Goal: Task Accomplishment & Management: Manage account settings

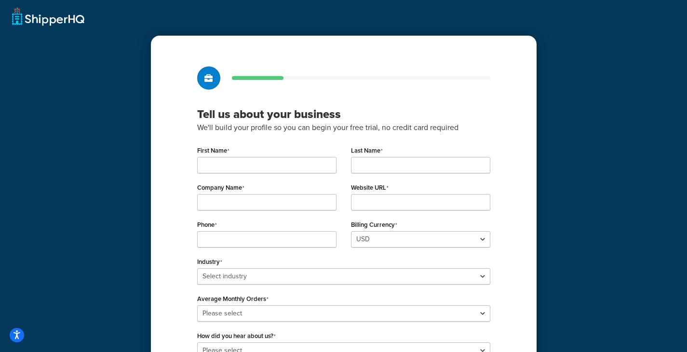
click at [280, 164] on input "First Name" at bounding box center [266, 165] width 139 height 16
type input "Maarten"
type input "Haas"
type input "Mdh Online Marketing"
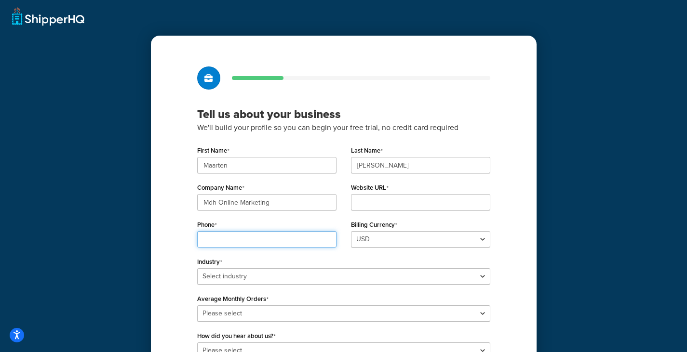
type input "0640898105"
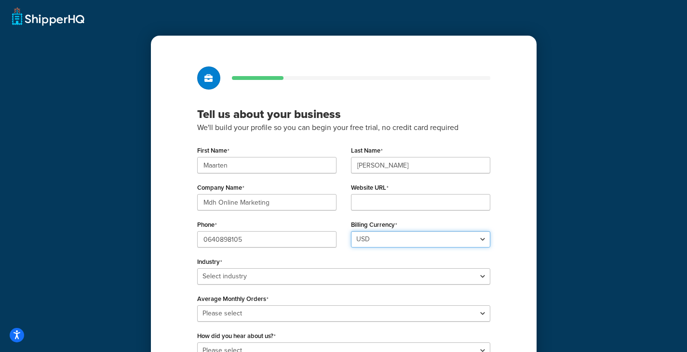
click at [367, 242] on select "USD GBP" at bounding box center [420, 239] width 139 height 16
click at [369, 227] on label "Billing Currency" at bounding box center [374, 225] width 46 height 8
click at [369, 231] on select "USD GBP" at bounding box center [420, 239] width 139 height 16
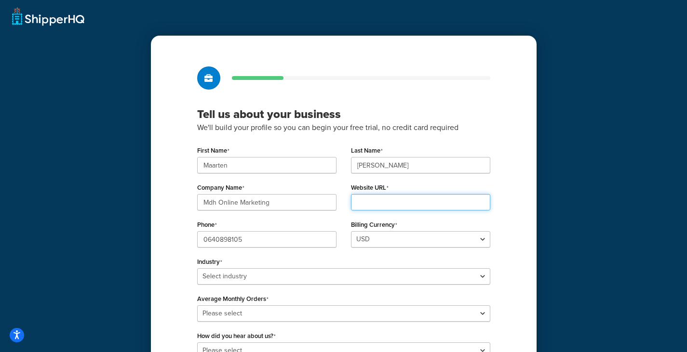
click at [379, 198] on input "Website URL" at bounding box center [420, 202] width 139 height 16
click at [405, 204] on input "Website URL" at bounding box center [420, 202] width 139 height 16
type input "[DOMAIN_NAME]"
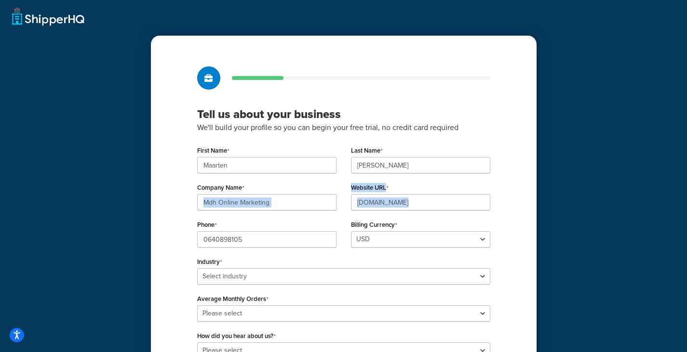
drag, startPoint x: 162, startPoint y: 214, endPoint x: 174, endPoint y: 218, distance: 12.2
click at [165, 219] on div "Tell us about your business We'll build your profile so you can begin your free…" at bounding box center [343, 230] width 385 height 389
click at [226, 269] on div "Industry Select industry Automotive Adult Agriculture Alcohol, Tobacco & CBD Ar…" at bounding box center [343, 270] width 293 height 30
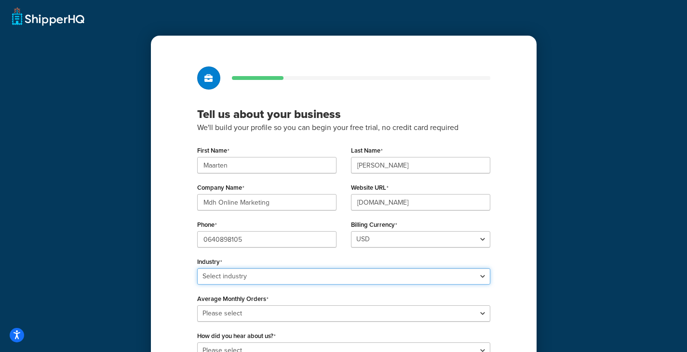
drag, startPoint x: 225, startPoint y: 277, endPoint x: 222, endPoint y: 271, distance: 6.0
click at [225, 277] on select "Select industry Automotive Adult Agriculture Alcohol, Tobacco & CBD Arts & Craf…" at bounding box center [343, 276] width 293 height 16
click at [197, 268] on select "Select industry Automotive Adult Agriculture Alcohol, Tobacco & CBD Arts & Craf…" at bounding box center [343, 276] width 293 height 16
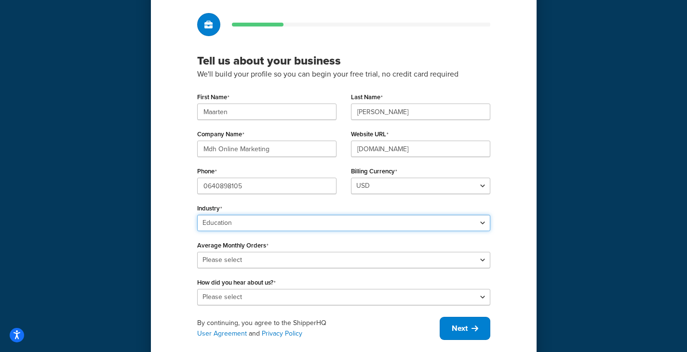
scroll to position [82, 0]
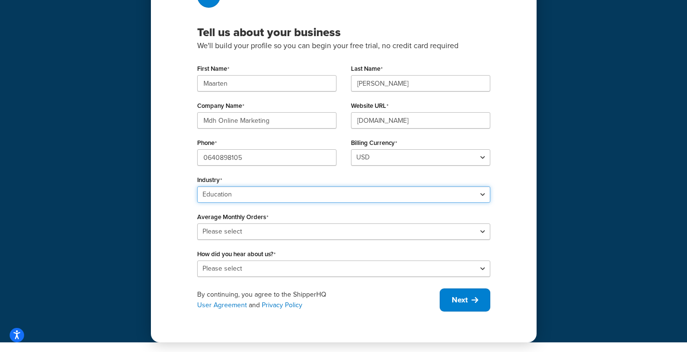
click at [260, 194] on select "Select industry Automotive Adult Agriculture Alcohol, Tobacco & CBD Arts & Craf…" at bounding box center [343, 194] width 293 height 16
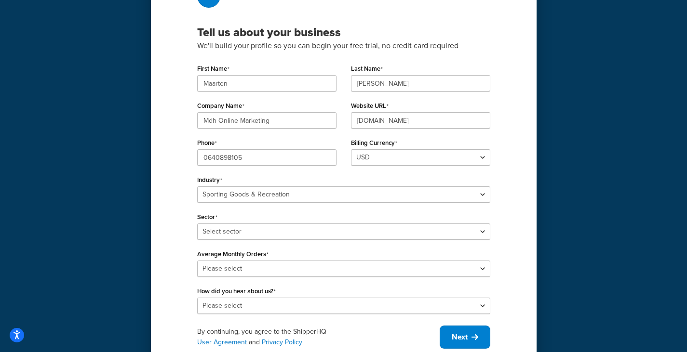
click at [139, 234] on div "Tell us about your business We'll build your profile so you can begin your free…" at bounding box center [343, 149] width 687 height 462
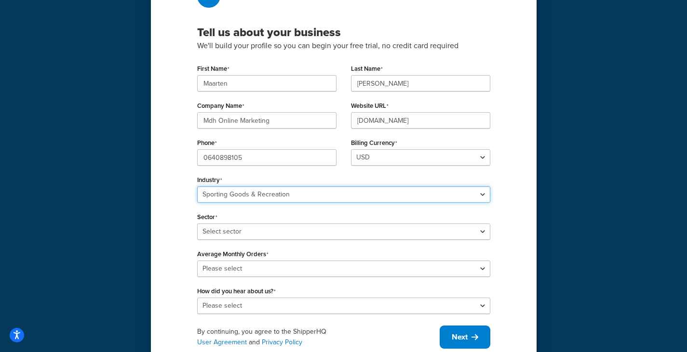
click at [274, 200] on select "Select industry Automotive Adult Agriculture Alcohol, Tobacco & CBD Arts & Craf…" at bounding box center [343, 194] width 293 height 16
select select "7"
click at [197, 186] on select "Select industry Automotive Adult Agriculture Alcohol, Tobacco & CBD Arts & Craf…" at bounding box center [343, 194] width 293 height 16
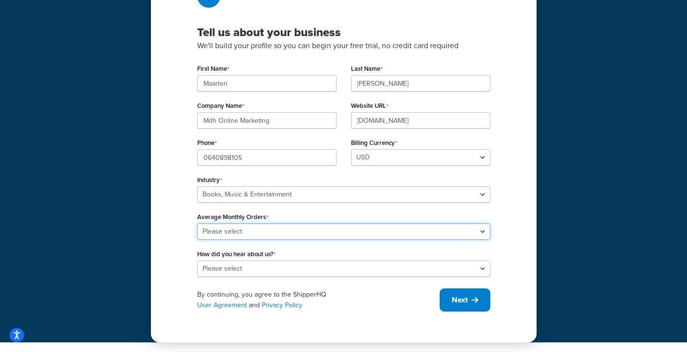
click at [308, 231] on select "Please select 0-500 501-1,000 1,001-10,000 10,001-20,000 Over 20,000" at bounding box center [343, 232] width 293 height 16
select select "1"
click at [197, 224] on select "Please select 0-500 501-1,000 1,001-10,000 10,001-20,000 Over 20,000" at bounding box center [343, 232] width 293 height 16
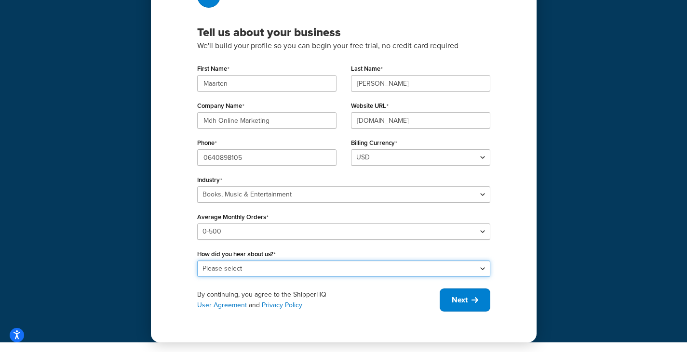
click at [301, 273] on select "Please select Online Search App Store or Marketplace Listing Referred by Agency…" at bounding box center [343, 269] width 293 height 16
select select "1"
click at [197, 261] on select "Please select Online Search App Store or Marketplace Listing Referred by Agency…" at bounding box center [343, 269] width 293 height 16
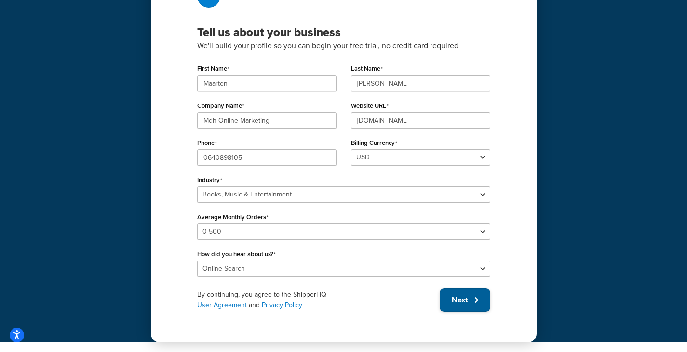
click at [466, 301] on span "Next" at bounding box center [459, 300] width 16 height 11
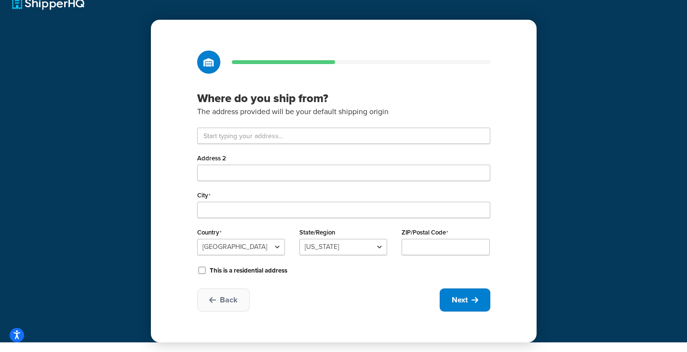
scroll to position [16, 0]
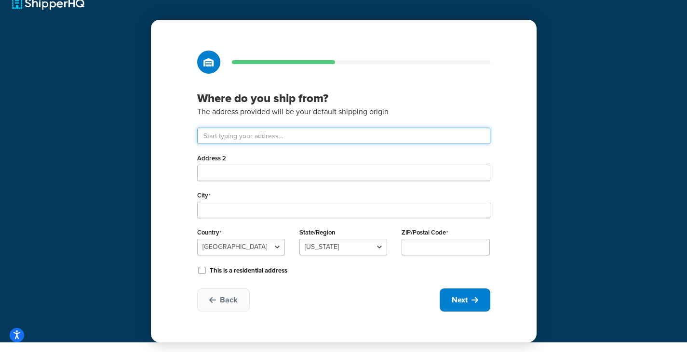
click at [336, 130] on input "text" at bounding box center [343, 136] width 293 height 16
type input "Groot Veldsweer 121"
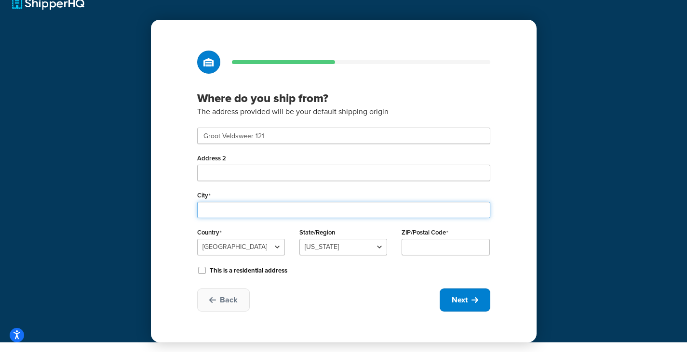
type input "Hardinxveld-Giessendam"
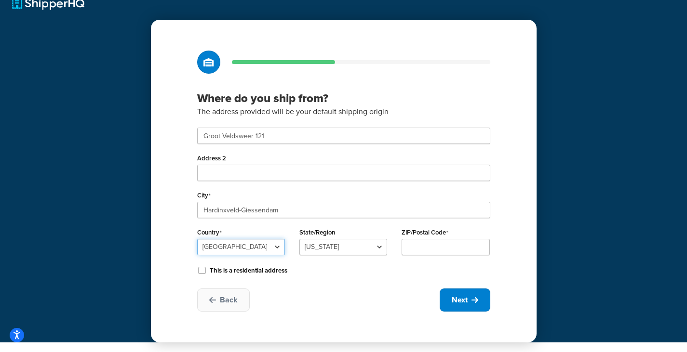
select select "1152"
type input "3371 CC"
type input "Zuid-Holland"
click at [469, 309] on button "Next" at bounding box center [464, 300] width 51 height 23
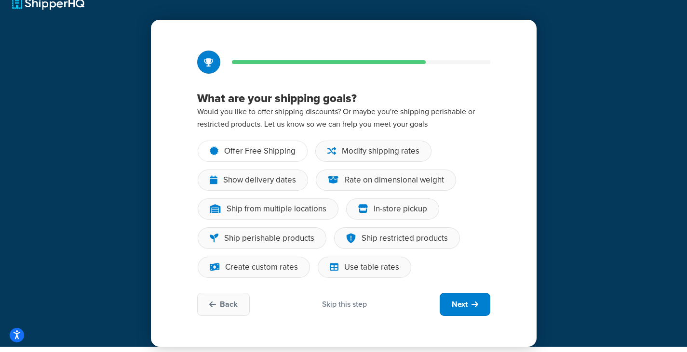
click at [287, 151] on div "Offer Free Shipping" at bounding box center [259, 151] width 71 height 10
click at [0, 0] on input "Offer Free Shipping" at bounding box center [0, 0] width 0 height 0
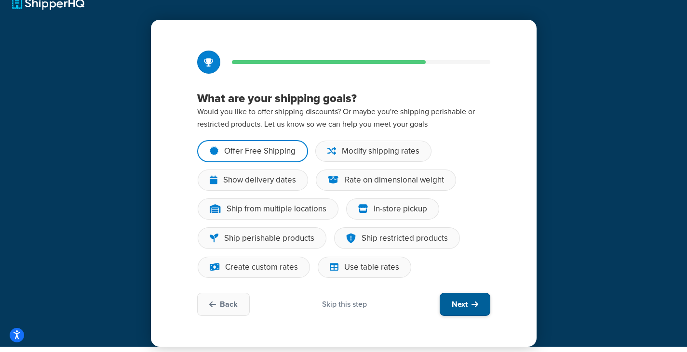
click at [472, 307] on icon at bounding box center [474, 305] width 7 height 8
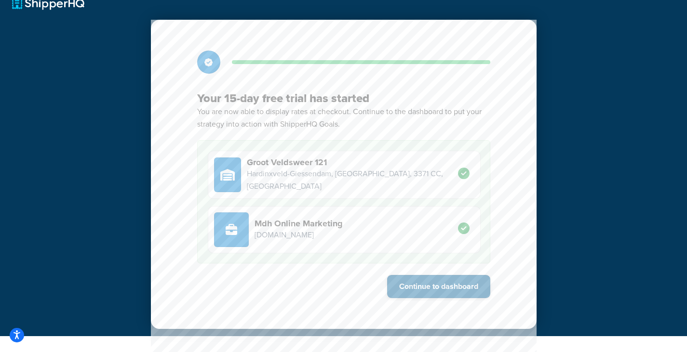
click at [470, 291] on button "Continue to dashboard" at bounding box center [438, 286] width 103 height 23
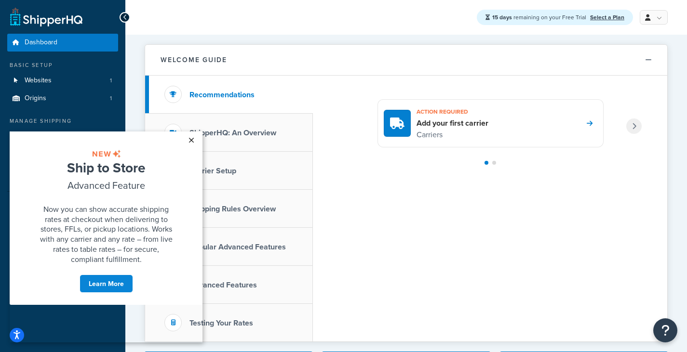
click at [195, 134] on link "×" at bounding box center [191, 140] width 17 height 17
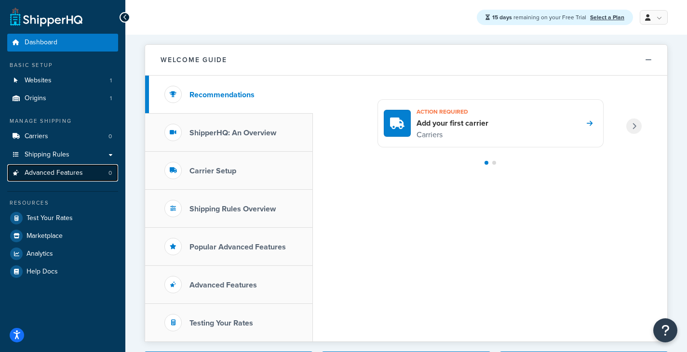
click at [53, 169] on span "Advanced Features" at bounding box center [54, 173] width 58 height 8
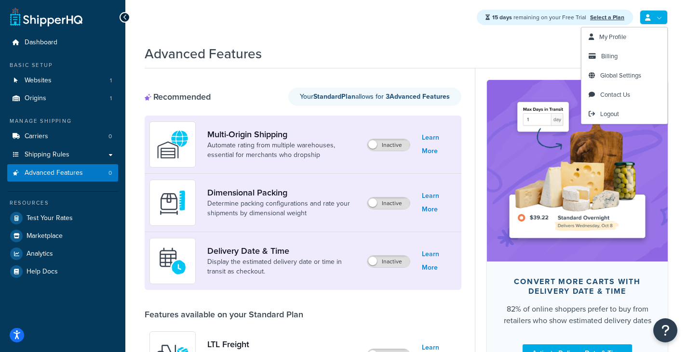
click at [661, 19] on link at bounding box center [653, 17] width 28 height 14
click at [636, 72] on span "Global Settings" at bounding box center [620, 75] width 41 height 9
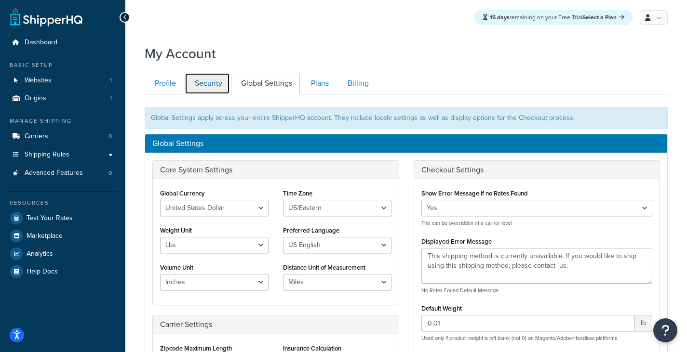
click at [220, 84] on link "Security" at bounding box center [207, 84] width 45 height 22
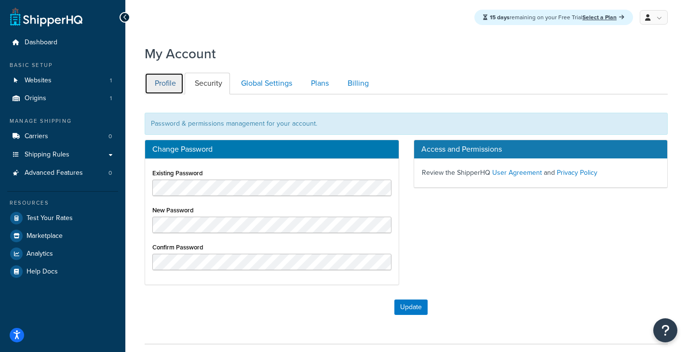
click at [163, 87] on link "Profile" at bounding box center [164, 84] width 39 height 22
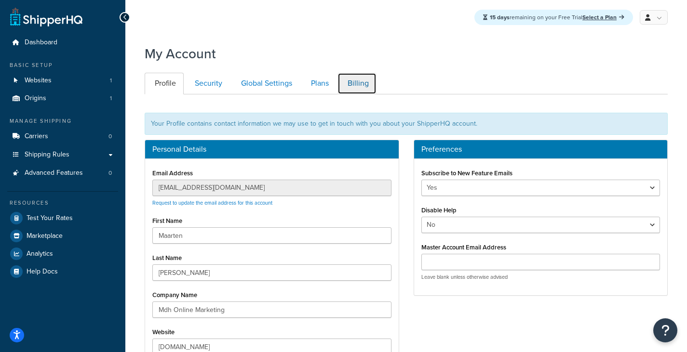
click at [345, 87] on link "Billing" at bounding box center [356, 84] width 39 height 22
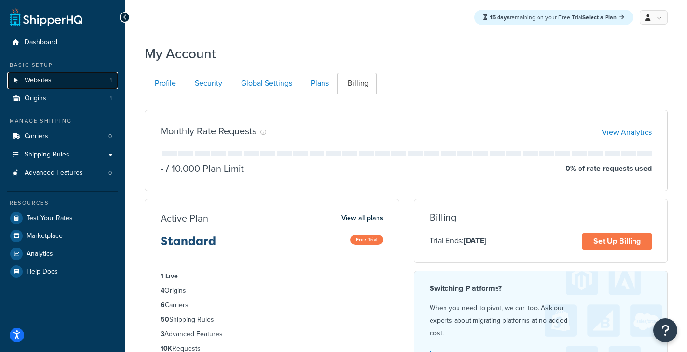
click at [66, 84] on link "Websites 1" at bounding box center [62, 81] width 111 height 18
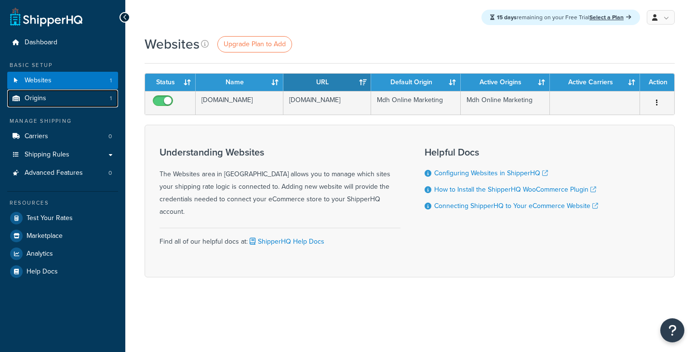
click at [63, 97] on link "Origins 1" at bounding box center [62, 99] width 111 height 18
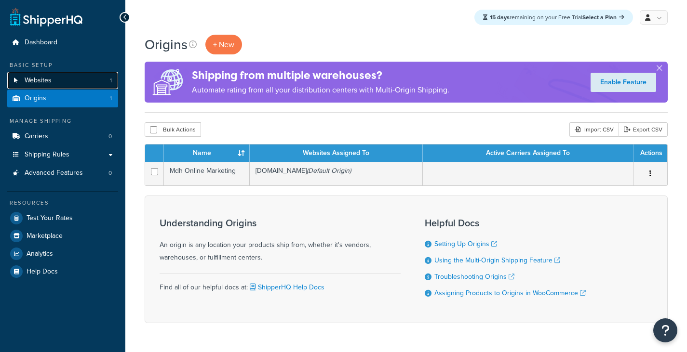
click at [63, 88] on link "Websites 1" at bounding box center [62, 81] width 111 height 18
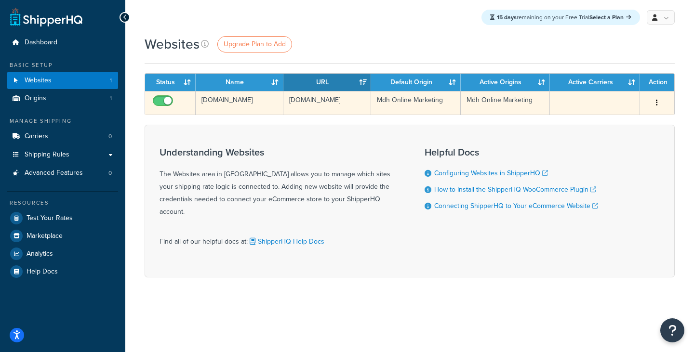
click at [662, 105] on button "button" at bounding box center [656, 102] width 13 height 15
click at [630, 122] on link "Edit" at bounding box center [618, 123] width 76 height 20
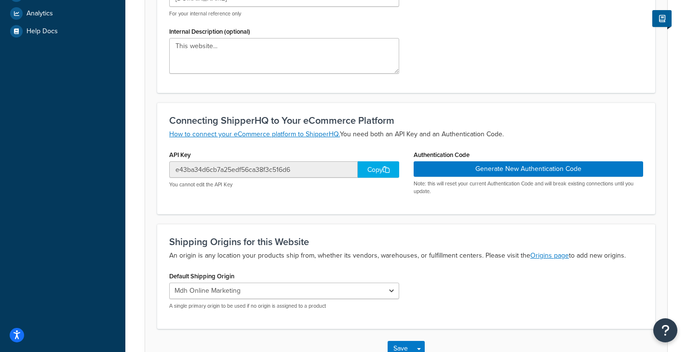
scroll to position [241, 0]
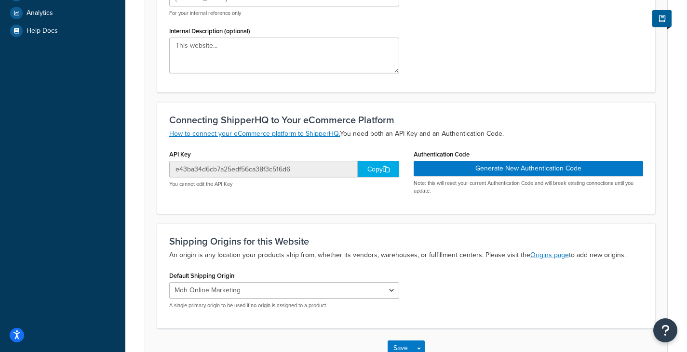
click at [385, 177] on div "Copy" at bounding box center [378, 169] width 41 height 16
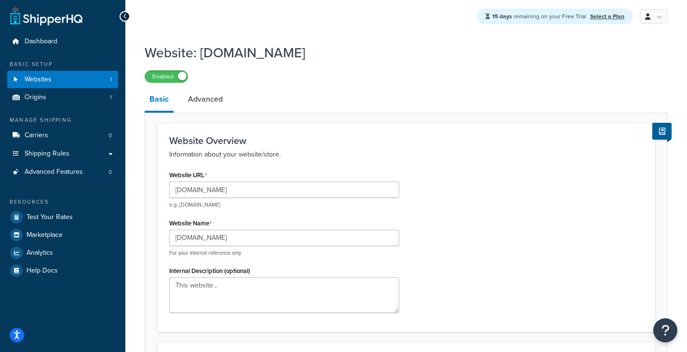
scroll to position [0, 0]
